Goal: Information Seeking & Learning: Check status

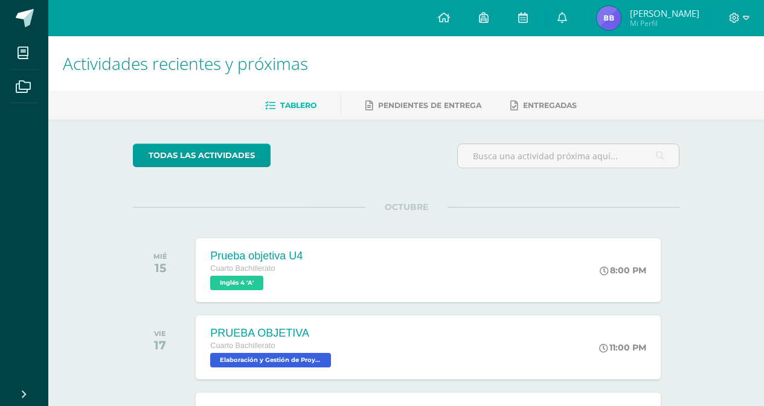
click at [616, 16] on img at bounding box center [609, 18] width 24 height 24
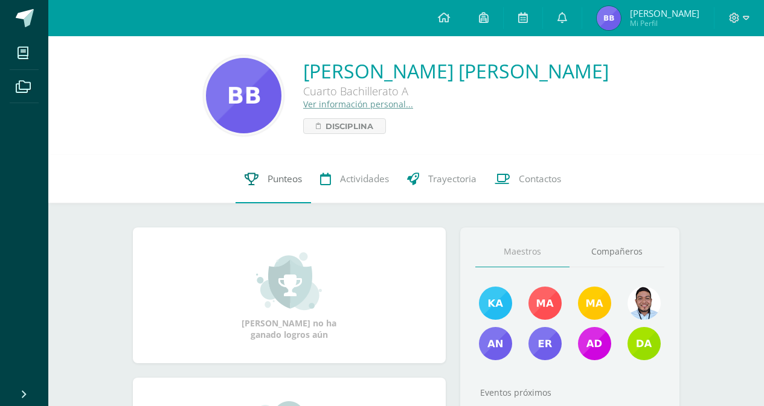
click at [282, 180] on span "Punteos" at bounding box center [284, 179] width 34 height 13
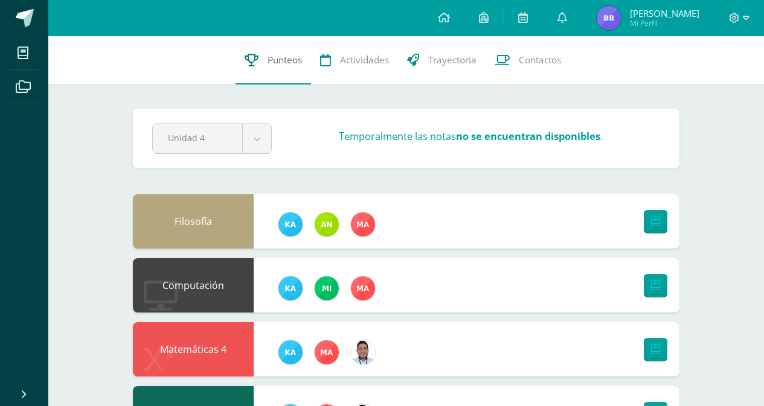
click at [283, 61] on span "Punteos" at bounding box center [284, 60] width 34 height 13
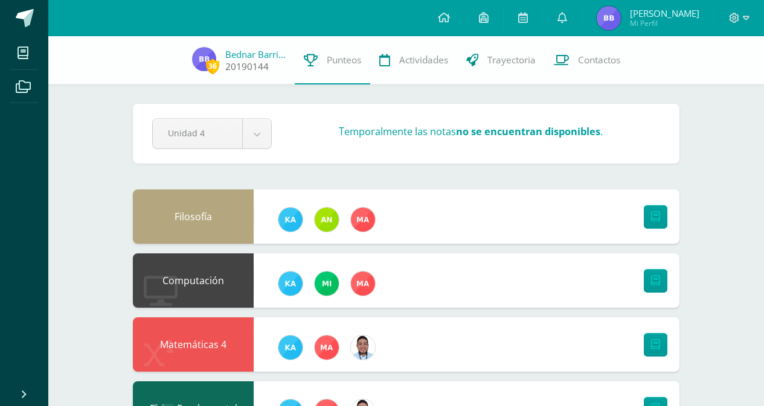
click at [245, 56] on link "Bednar Barrios" at bounding box center [255, 54] width 60 height 12
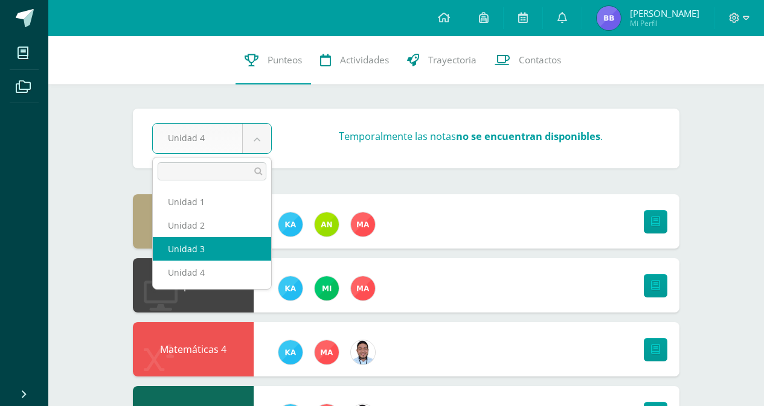
select select "Unidad 3"
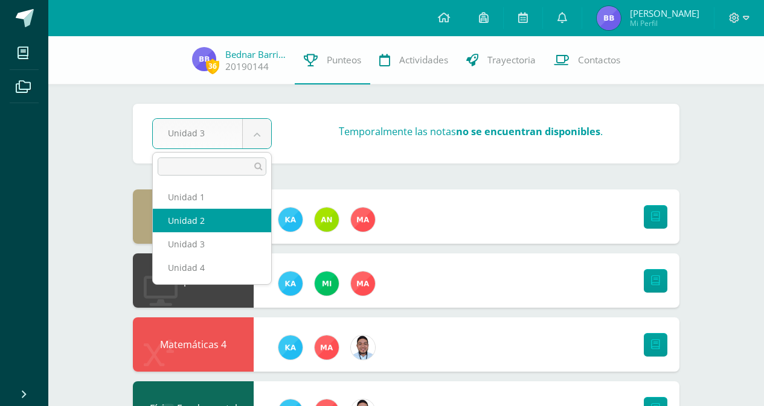
select select "Unidad 2"
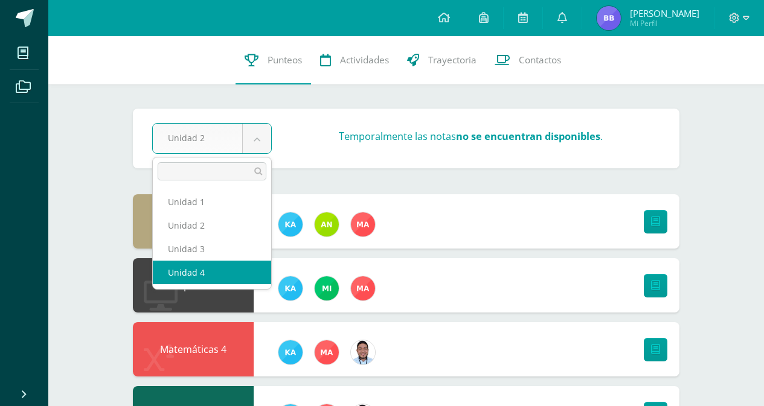
select select "Unidad 4"
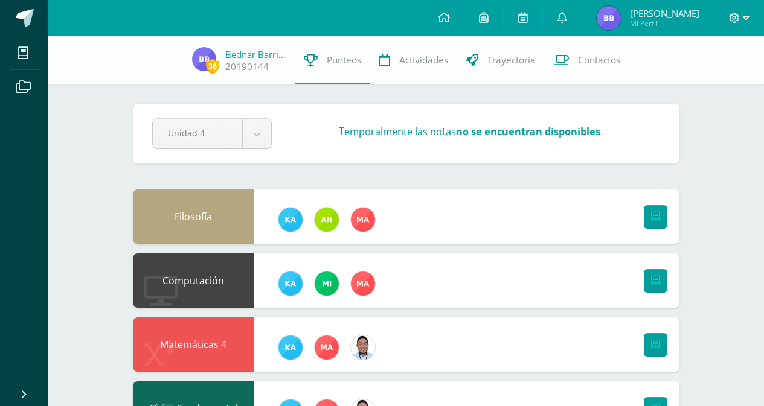
click at [746, 19] on icon at bounding box center [746, 18] width 7 height 11
click at [703, 83] on span "Cerrar sesión" at bounding box center [707, 82] width 54 height 11
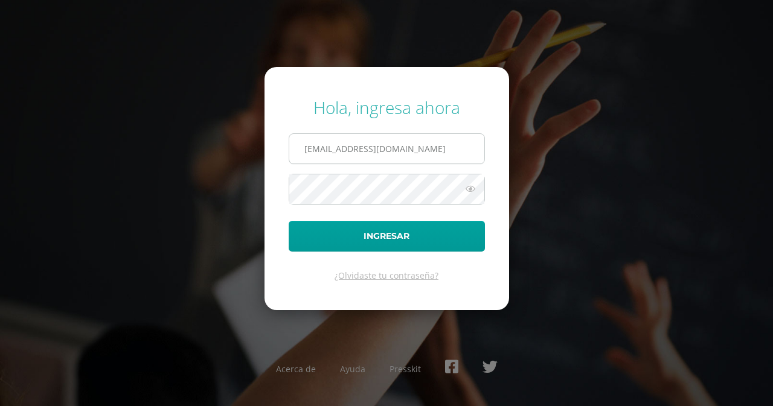
click at [450, 152] on input "20190144@ps.gt" at bounding box center [386, 149] width 195 height 30
type input "20190023@ps.gt"
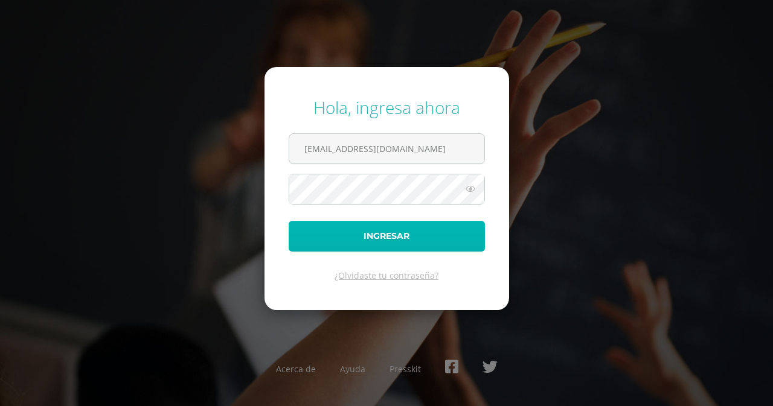
click at [405, 235] on button "Ingresar" at bounding box center [387, 236] width 196 height 31
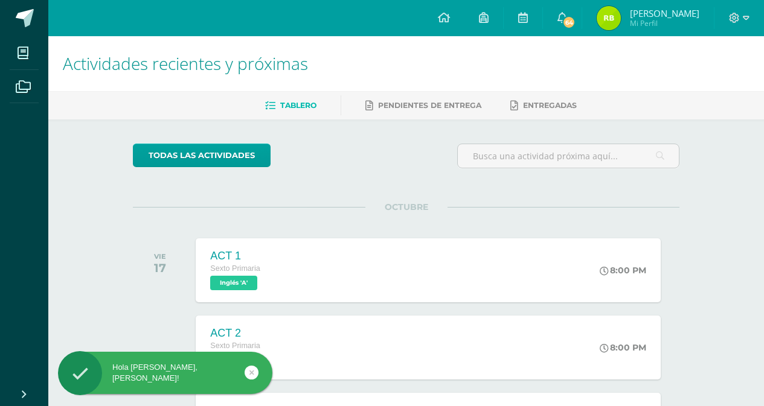
click at [610, 18] on img at bounding box center [609, 18] width 24 height 24
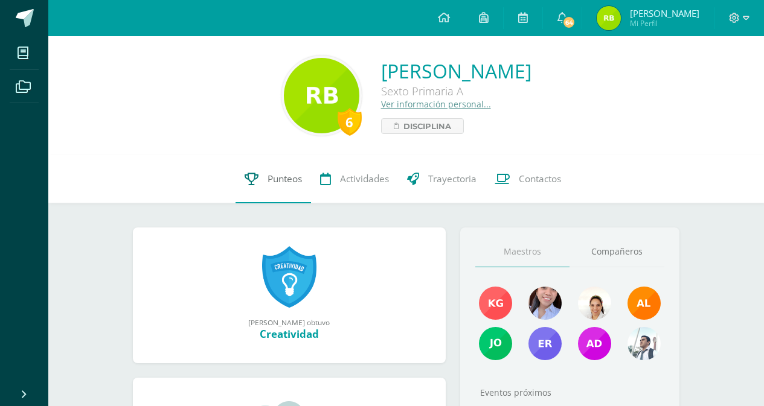
click at [276, 173] on span "Punteos" at bounding box center [284, 179] width 34 height 13
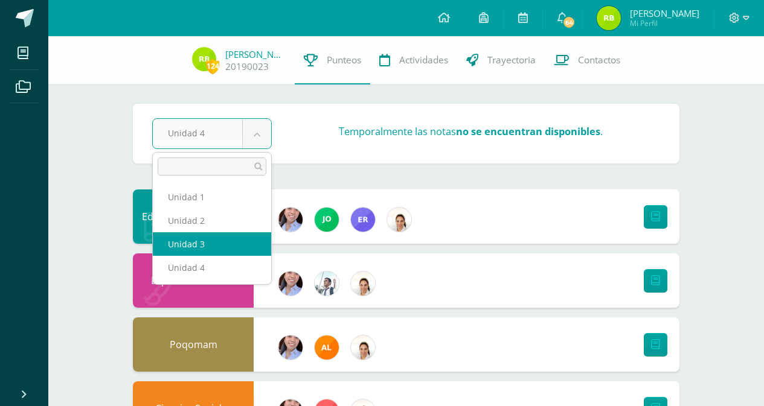
select select "Unidad 3"
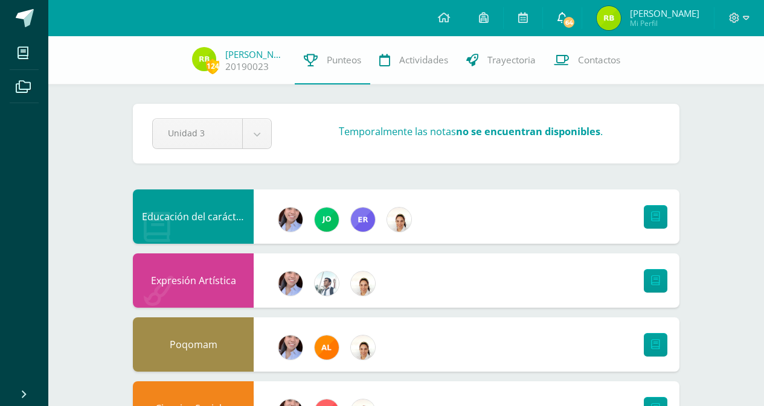
click at [562, 19] on span "64" at bounding box center [568, 22] width 13 height 13
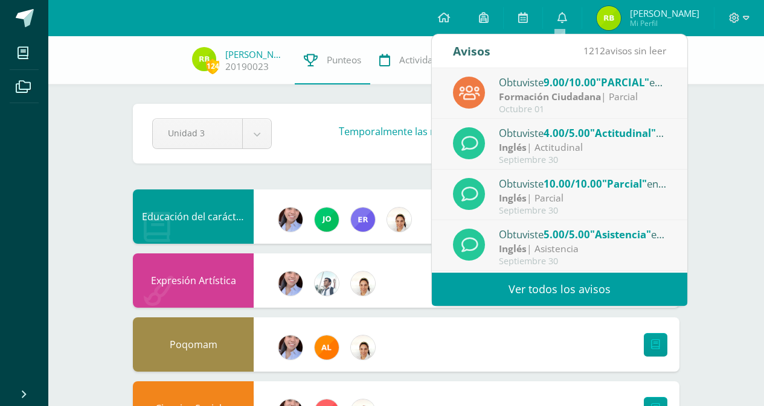
click at [511, 332] on div "Poqomam" at bounding box center [406, 345] width 546 height 54
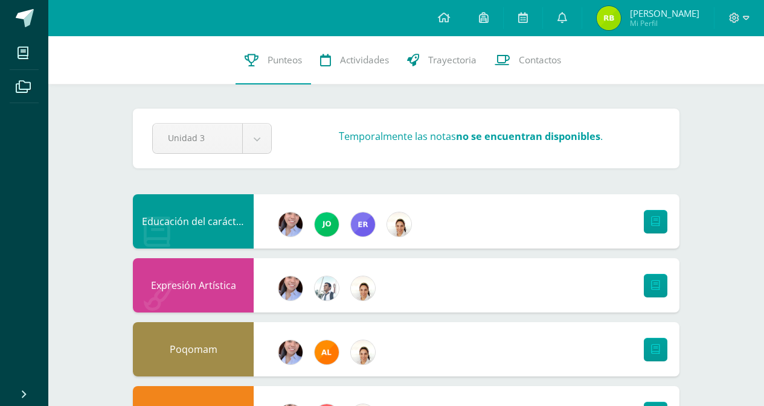
click at [612, 24] on img at bounding box center [609, 18] width 24 height 24
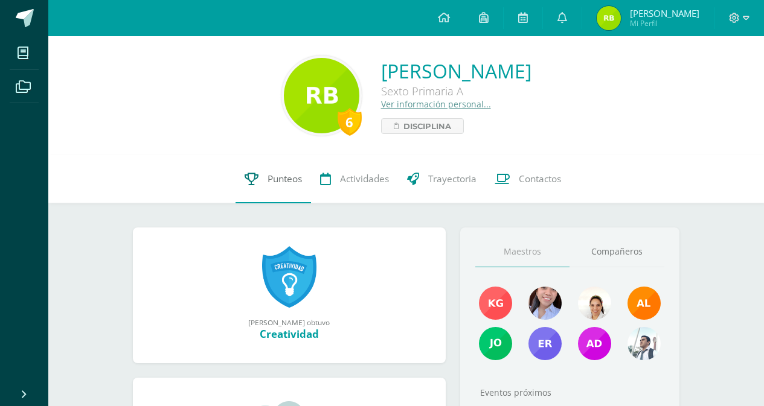
click at [281, 176] on span "Punteos" at bounding box center [284, 179] width 34 height 13
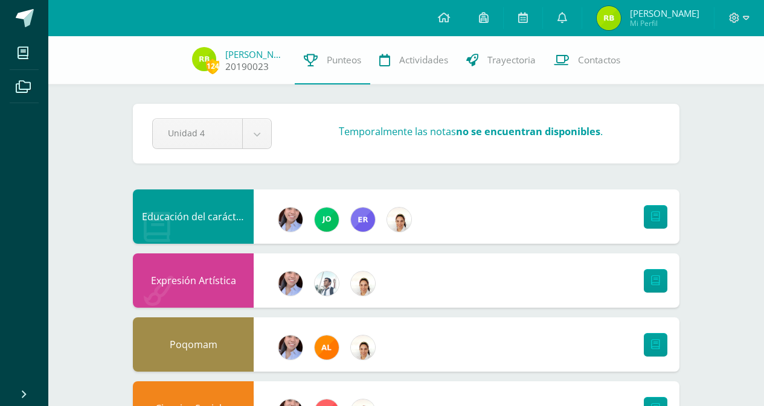
click at [254, 63] on link "20190023" at bounding box center [246, 66] width 43 height 13
